Goal: Browse casually: Explore the website without a specific task or goal

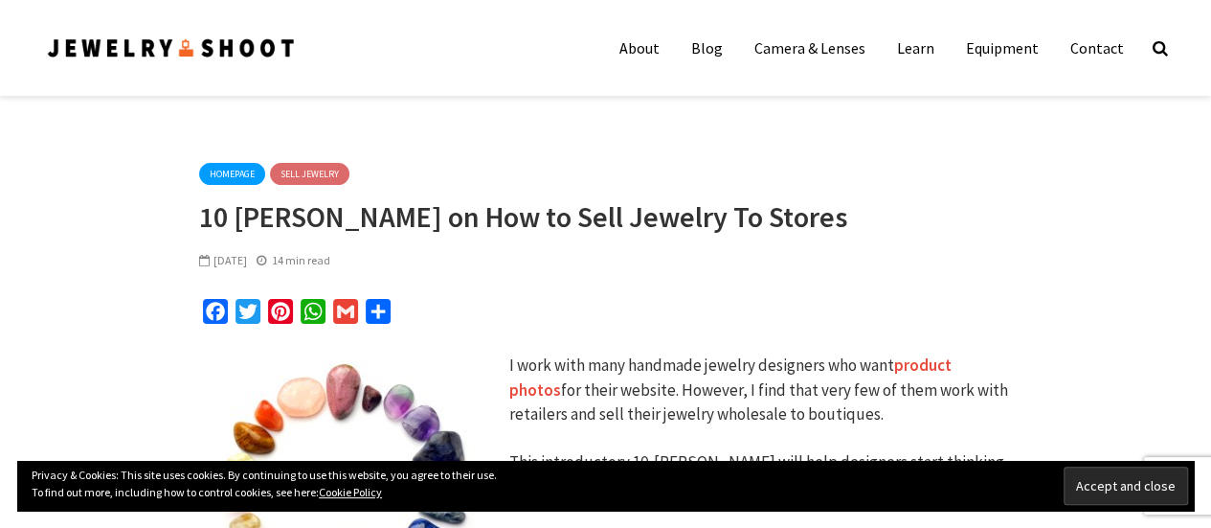
click at [99, 46] on img at bounding box center [171, 48] width 251 height 26
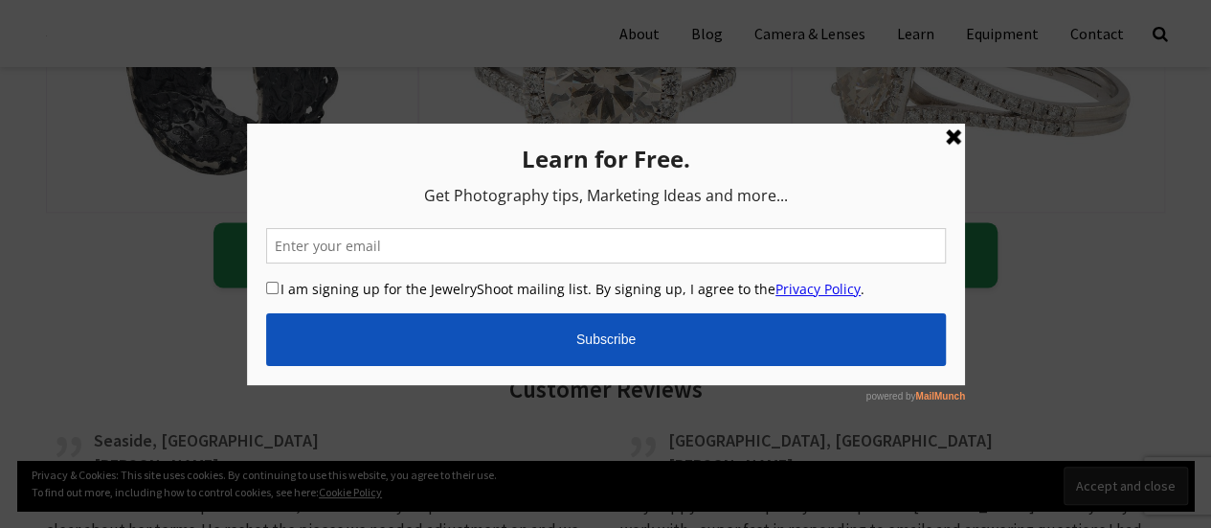
scroll to position [4836, 0]
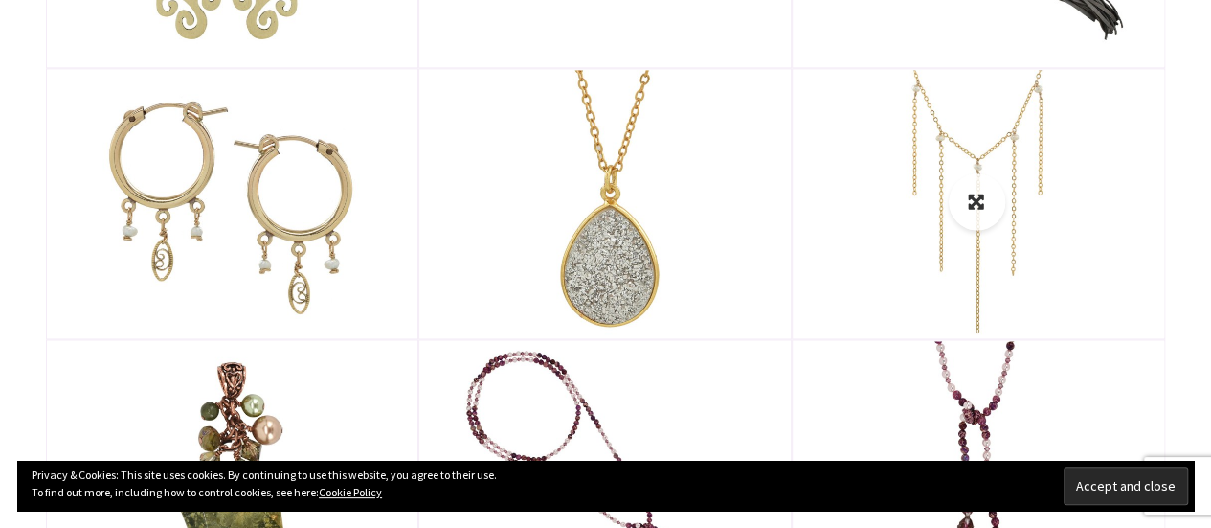
click at [1162, 177] on img at bounding box center [979, 203] width 371 height 267
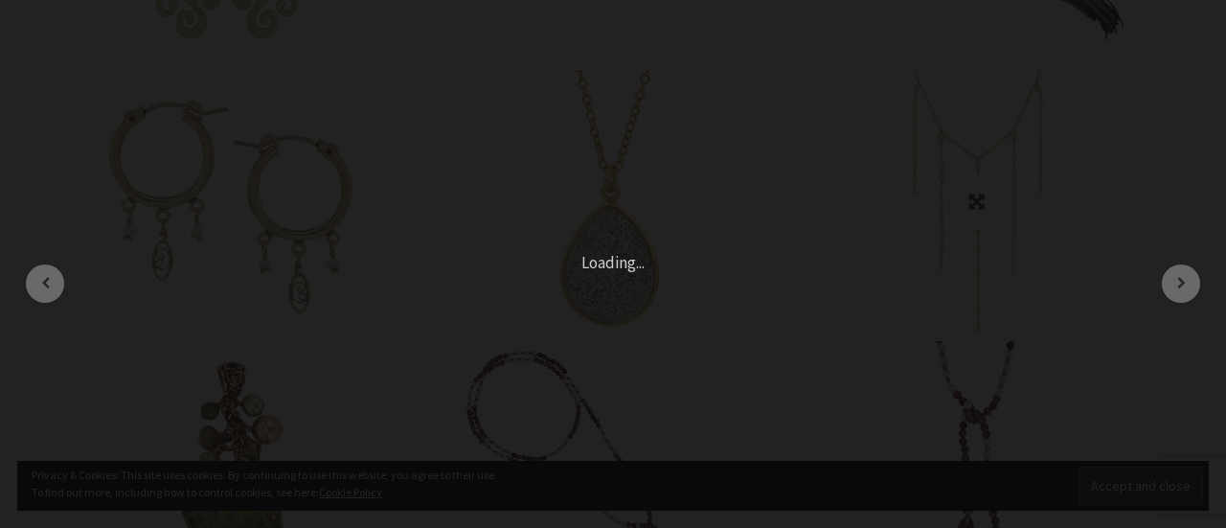
click at [1162, 177] on div "× 39 of 45 Loading..." at bounding box center [613, 264] width 1226 height 528
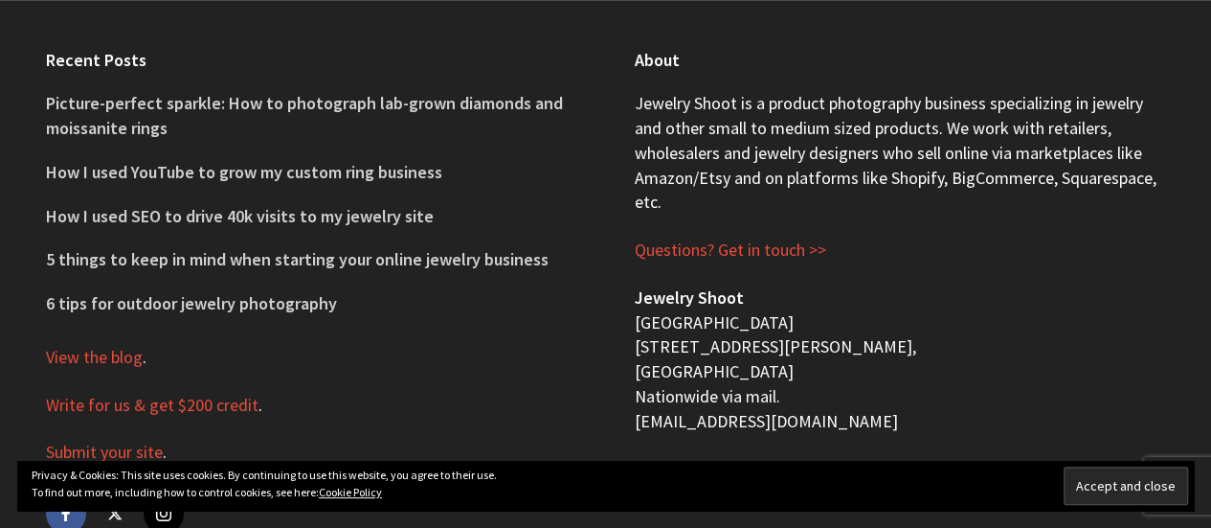
scroll to position [7979, 0]
